Goal: Task Accomplishment & Management: Manage account settings

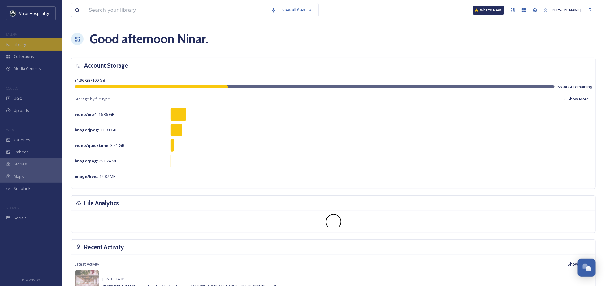
click at [15, 39] on div "Library" at bounding box center [31, 44] width 62 height 12
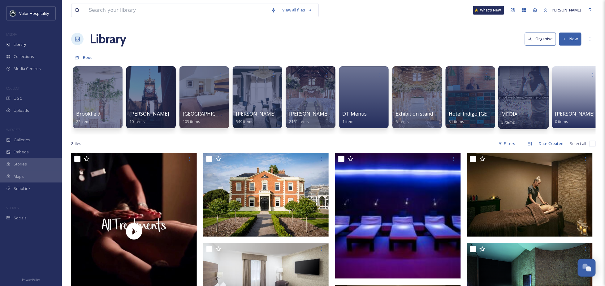
click at [509, 112] on span "MEDIA" at bounding box center [510, 113] width 16 height 7
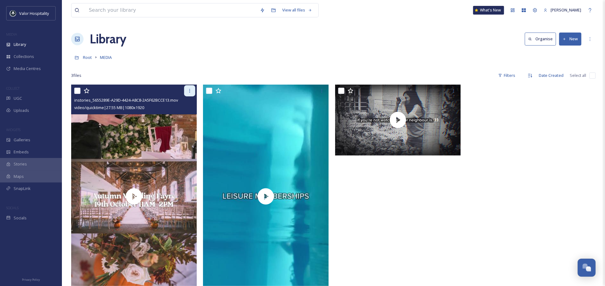
click at [192, 92] on div at bounding box center [189, 90] width 11 height 11
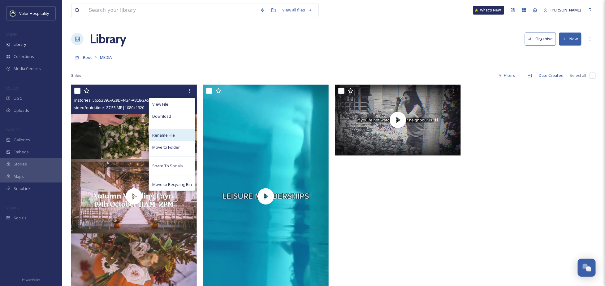
click at [170, 132] on span "Rename File" at bounding box center [163, 135] width 23 height 6
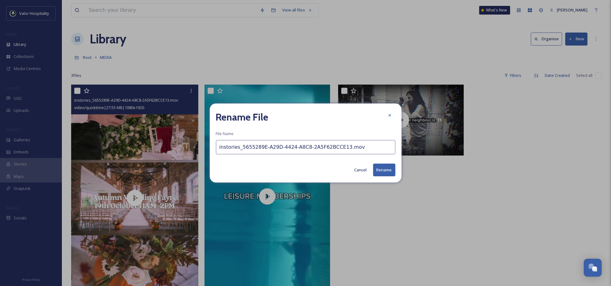
click at [350, 148] on input "instories_5655289E-A29D-4424-A8C8-2A5F62BCCE13.mov" at bounding box center [305, 147] width 179 height 14
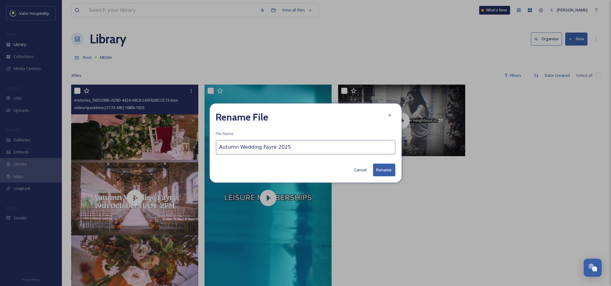
type input "Autumn Wedding Fayre 2025"
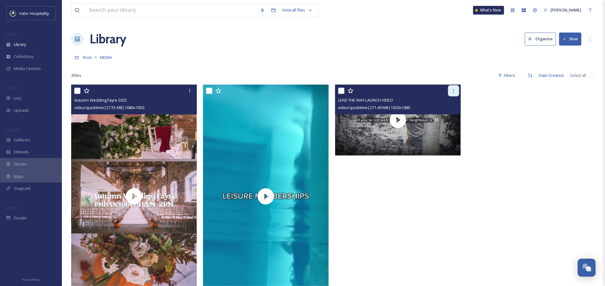
click at [455, 89] on icon at bounding box center [453, 90] width 5 height 5
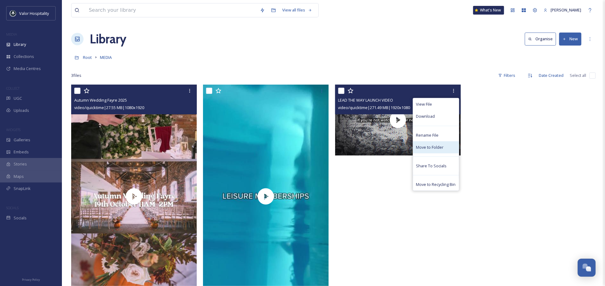
click at [438, 150] on div "Move to Folder" at bounding box center [436, 147] width 46 height 12
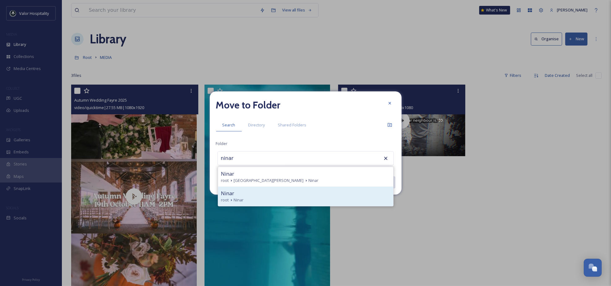
click at [258, 193] on div "Ninar" at bounding box center [305, 192] width 169 height 7
type input "Ninar"
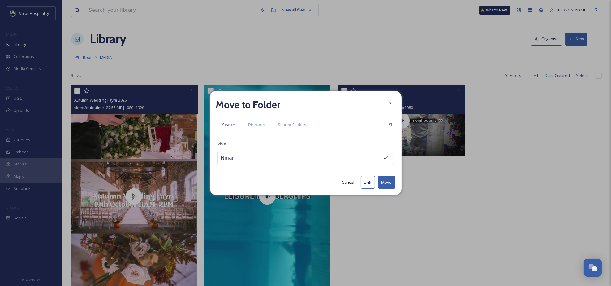
click at [391, 182] on button "Move" at bounding box center [386, 182] width 17 height 13
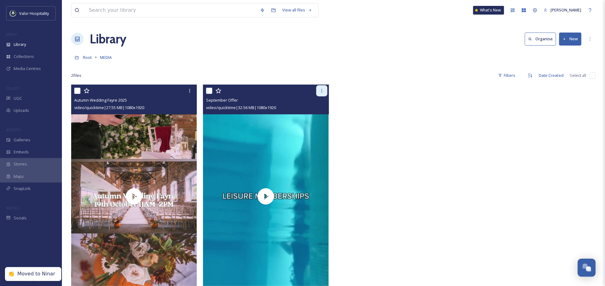
click at [319, 90] on div at bounding box center [321, 90] width 11 height 11
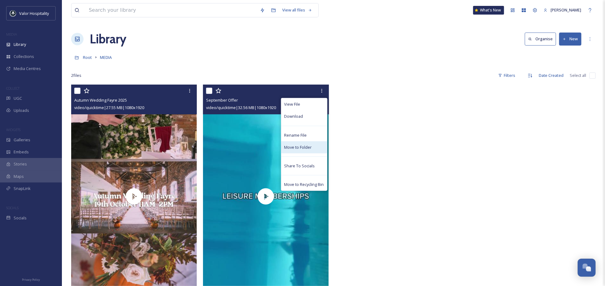
click at [309, 146] on span "Move to Folder" at bounding box center [298, 147] width 28 height 6
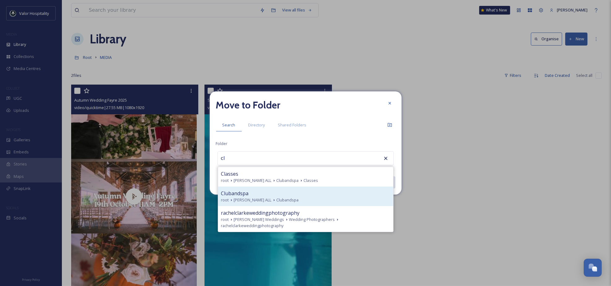
click at [222, 196] on span "Clubandspa" at bounding box center [235, 192] width 28 height 7
type input "Clubandspa"
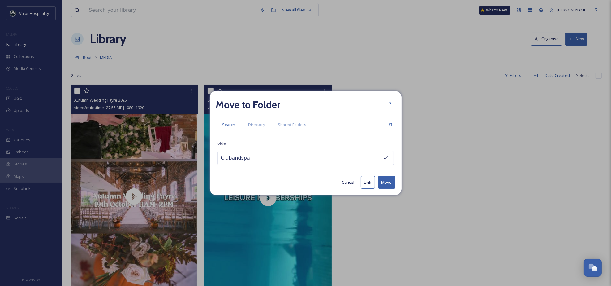
click at [393, 178] on button "Move" at bounding box center [386, 182] width 17 height 13
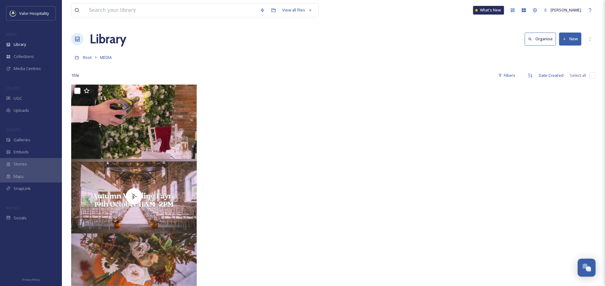
click at [253, 141] on div at bounding box center [267, 197] width 129 height 227
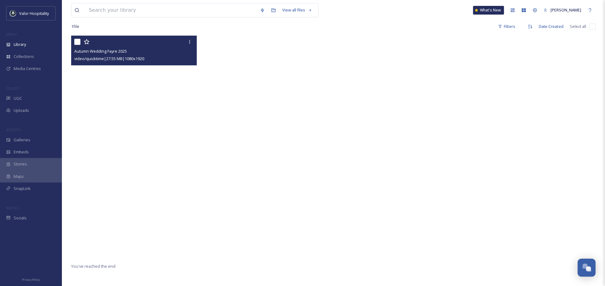
scroll to position [84, 0]
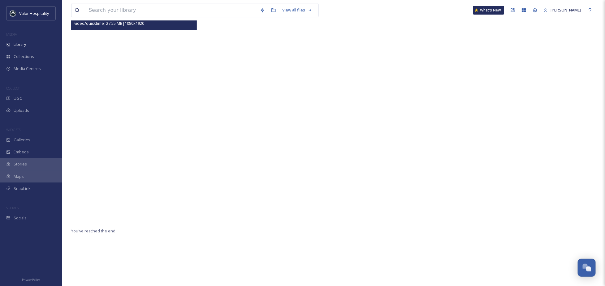
click at [176, 126] on video "Autumn Wedding Fayre 2025" at bounding box center [134, 111] width 126 height 223
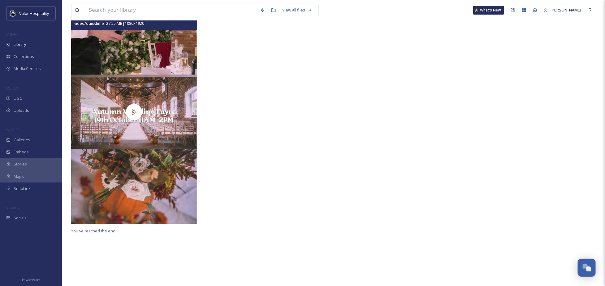
click at [336, 9] on div "View all files" at bounding box center [207, 10] width 273 height 14
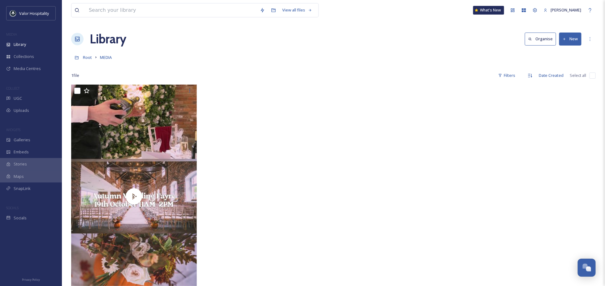
click at [455, 203] on div at bounding box center [399, 197] width 129 height 227
click at [294, 146] on div at bounding box center [267, 197] width 129 height 227
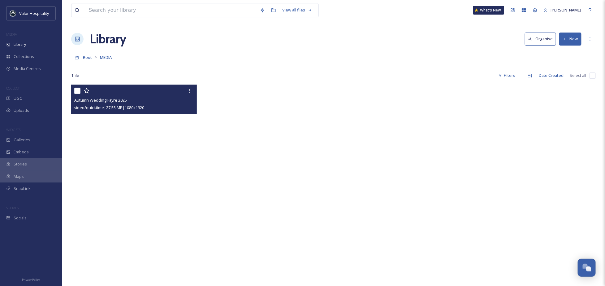
click at [151, 180] on video "Autumn Wedding Fayre 2025" at bounding box center [134, 195] width 126 height 223
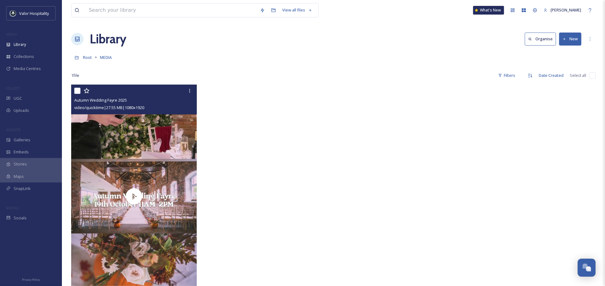
click at [219, 89] on div at bounding box center [267, 197] width 129 height 227
